Goal: Check status: Check status

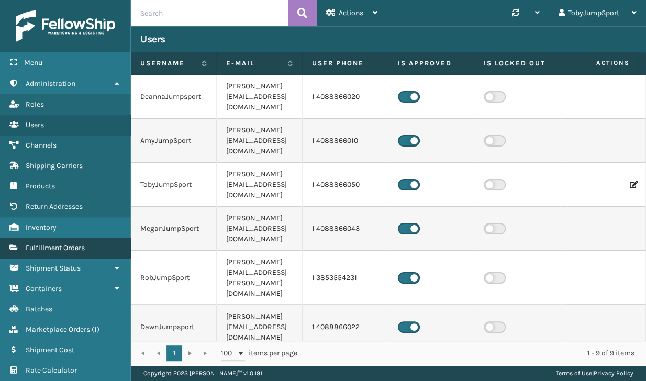
click at [52, 249] on span "Fulfillment Orders" at bounding box center [55, 247] width 59 height 9
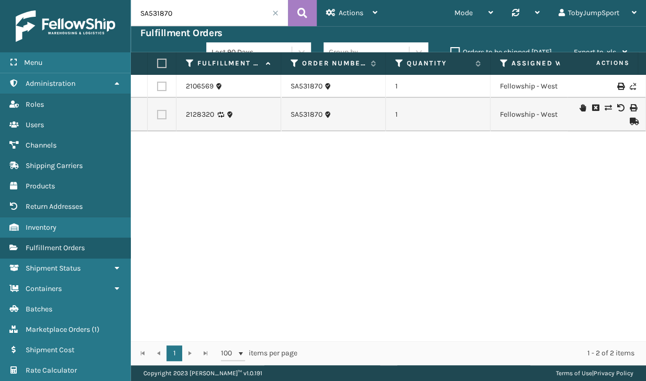
drag, startPoint x: 138, startPoint y: 17, endPoint x: 80, endPoint y: 16, distance: 58.1
click at [81, 0] on div "Menu Administration Roles Users Channels Shipping Carriers Products Return Addr…" at bounding box center [323, 0] width 646 height 0
paste input "995"
type input "SA531995"
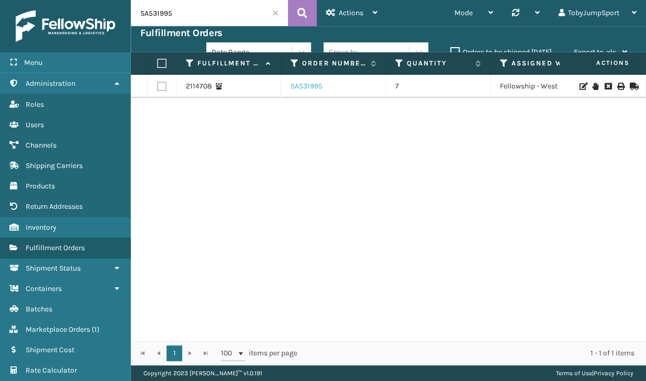
click at [304, 88] on link "SA531995" at bounding box center [307, 86] width 32 height 10
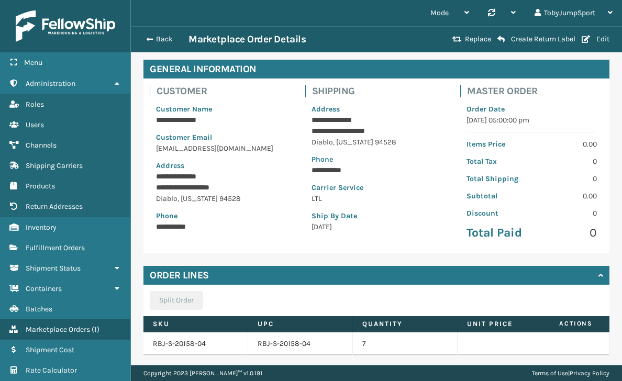
scroll to position [65, 0]
